Goal: Information Seeking & Learning: Understand process/instructions

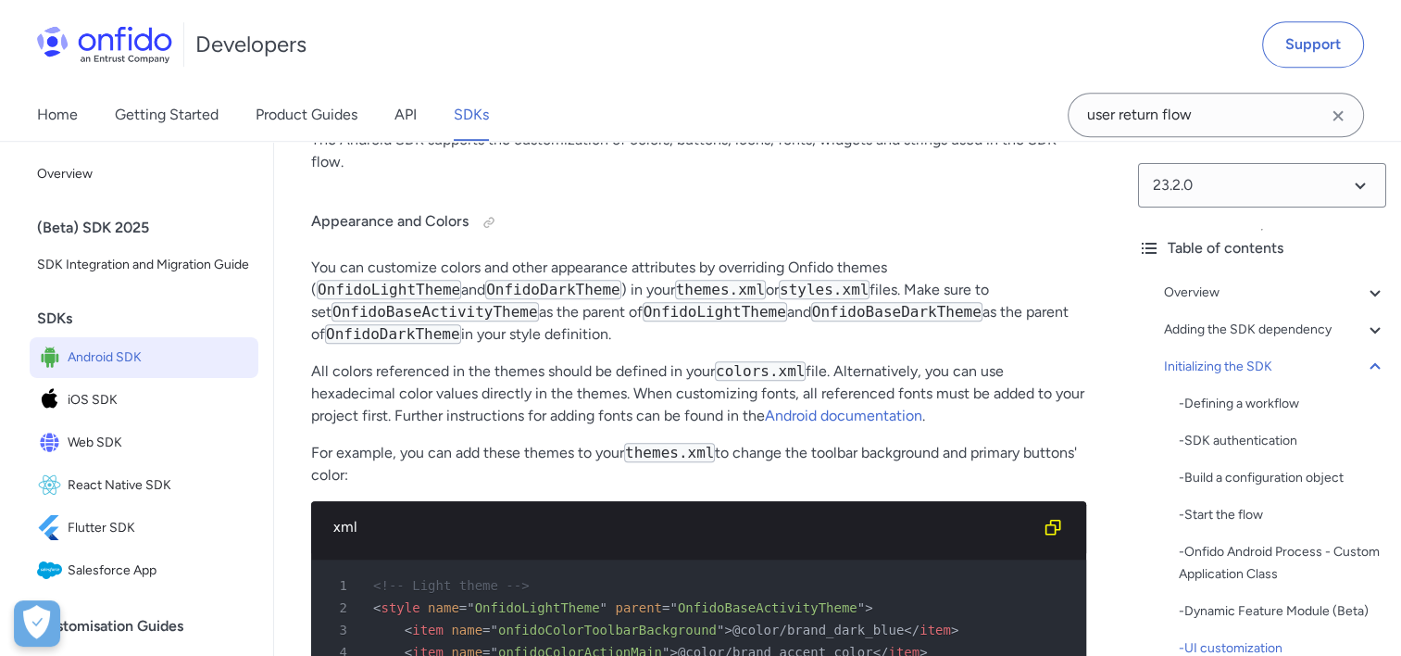
scroll to position [349, 0]
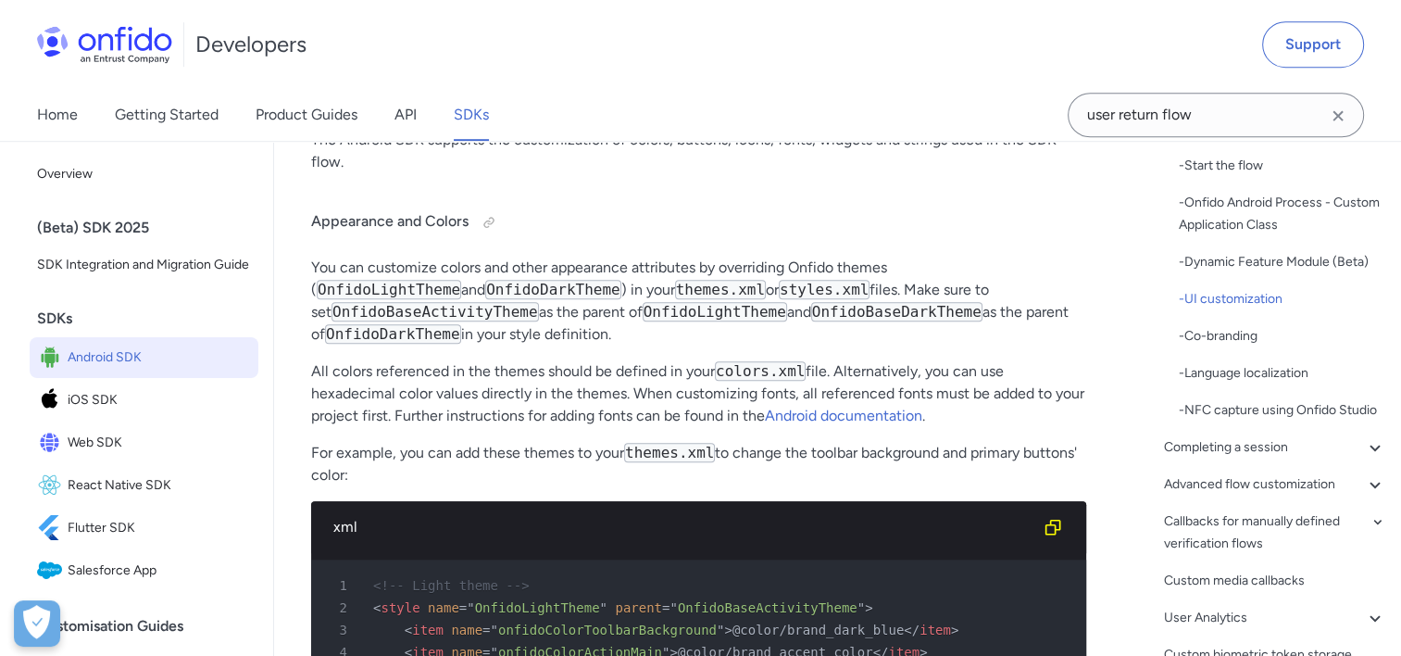
click at [1387, 393] on div "23.2.0 Table of contents Overview - Environments and testing with the SDK - Goi…" at bounding box center [1262, 398] width 278 height 515
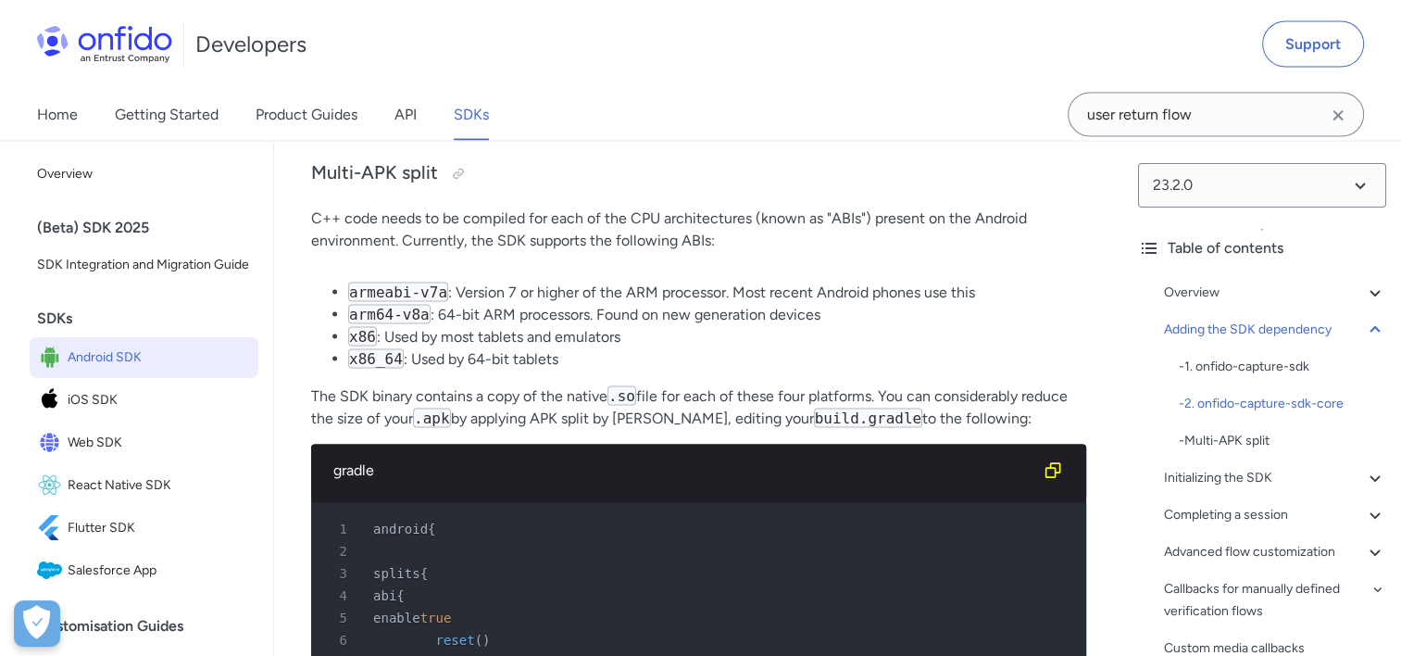
scroll to position [0, 0]
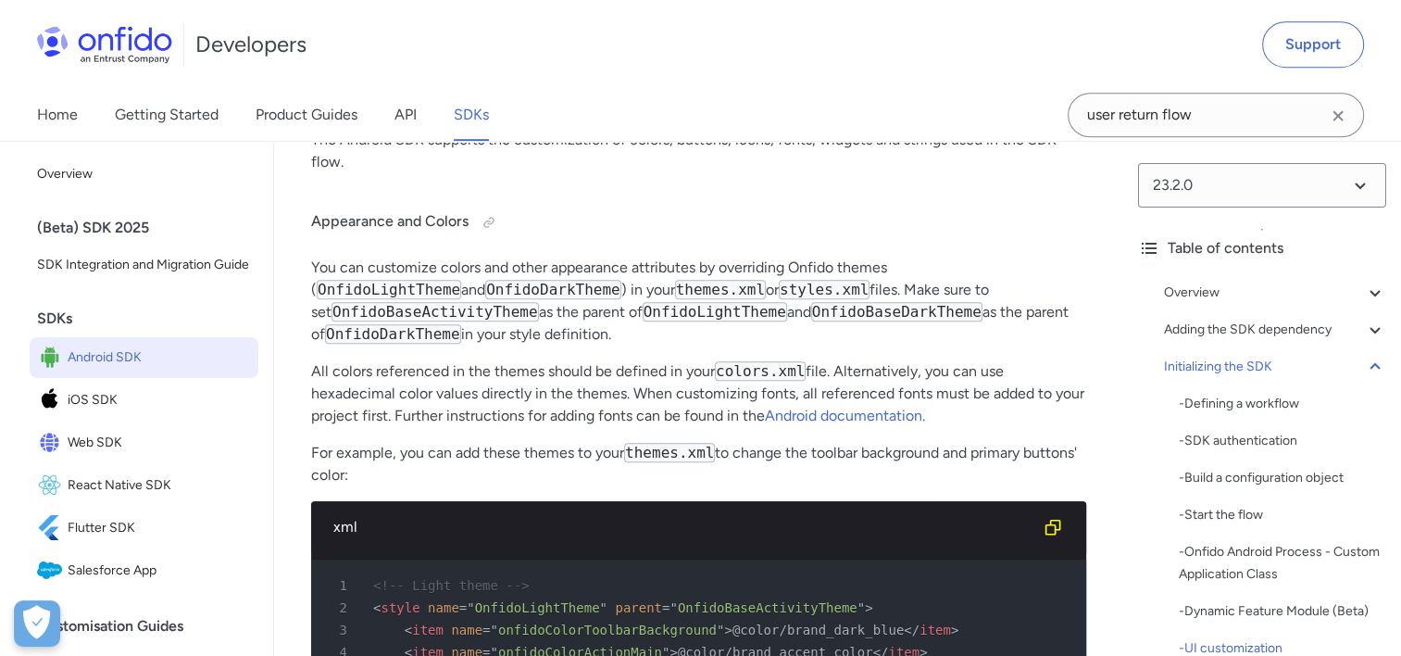
scroll to position [8805, 0]
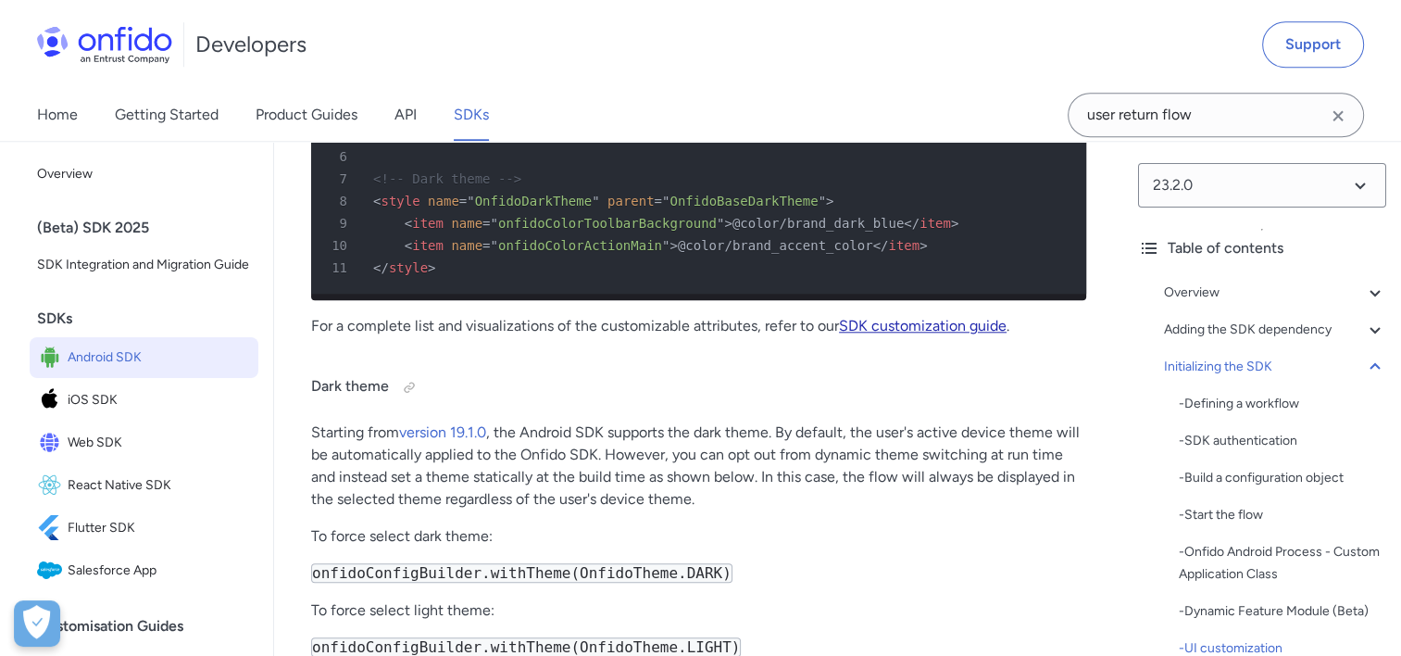
click at [901, 334] on link "SDK customization guide" at bounding box center [923, 326] width 168 height 18
